Goal: Task Accomplishment & Management: Use online tool/utility

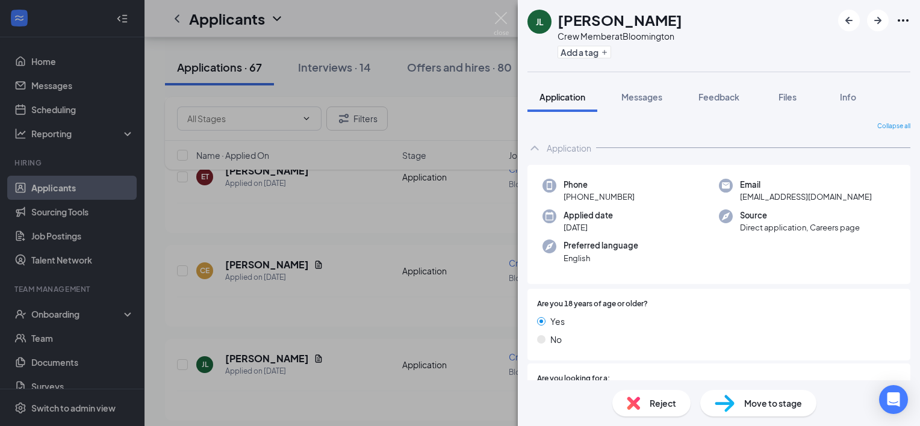
click at [500, 20] on img at bounding box center [501, 23] width 15 height 23
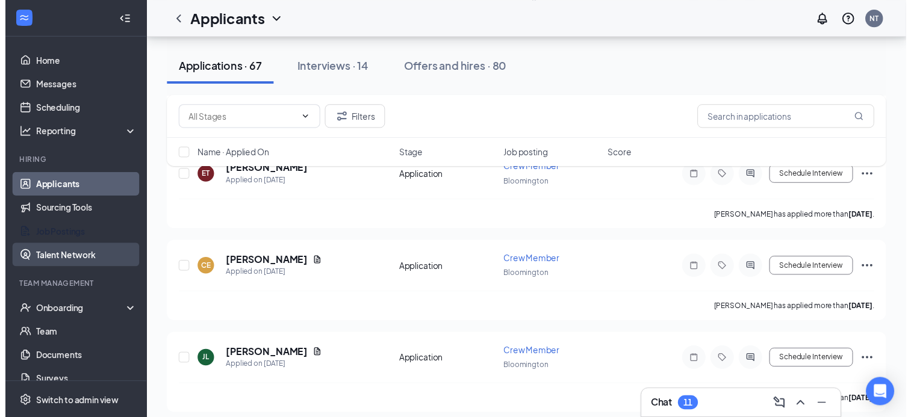
scroll to position [1867, 0]
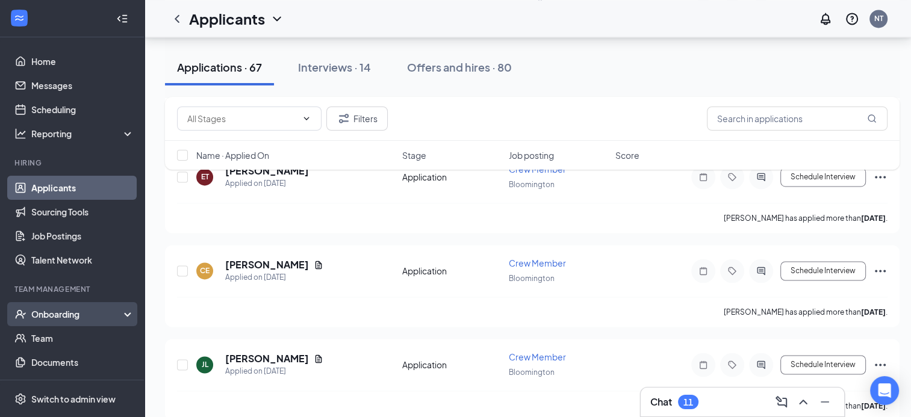
click at [83, 314] on div "Onboarding" at bounding box center [77, 314] width 93 height 12
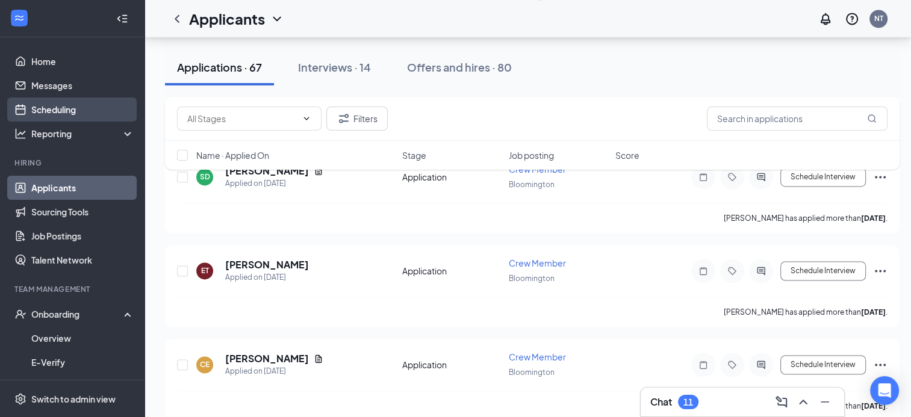
click at [55, 109] on link "Scheduling" at bounding box center [82, 110] width 103 height 24
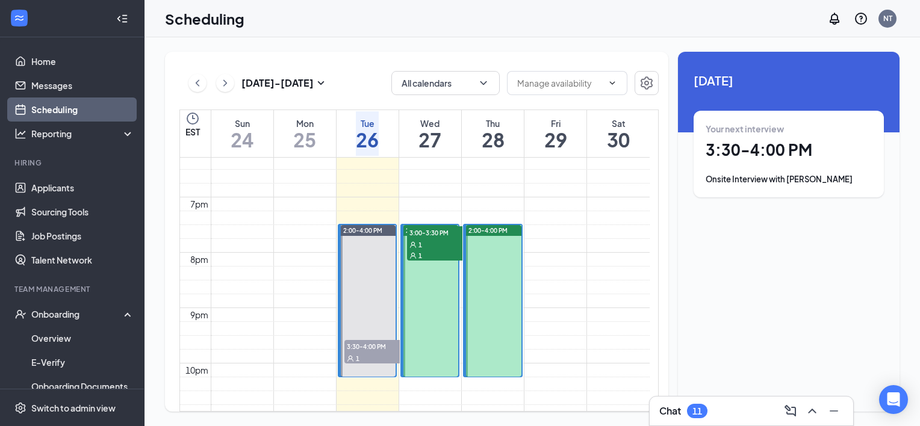
scroll to position [1014, 0]
click at [424, 238] on span "3:00-3:30 PM" at bounding box center [437, 232] width 60 height 12
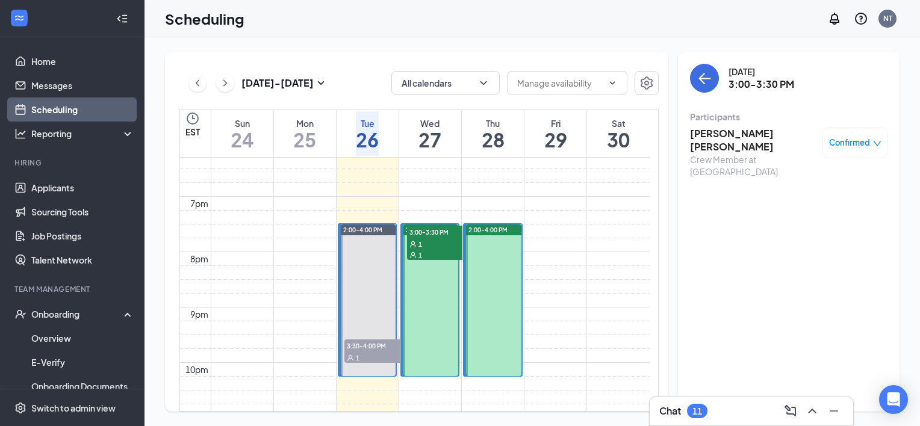
click at [443, 250] on div "1" at bounding box center [437, 255] width 60 height 12
click at [446, 250] on div "1" at bounding box center [437, 244] width 60 height 12
